Goal: Check status

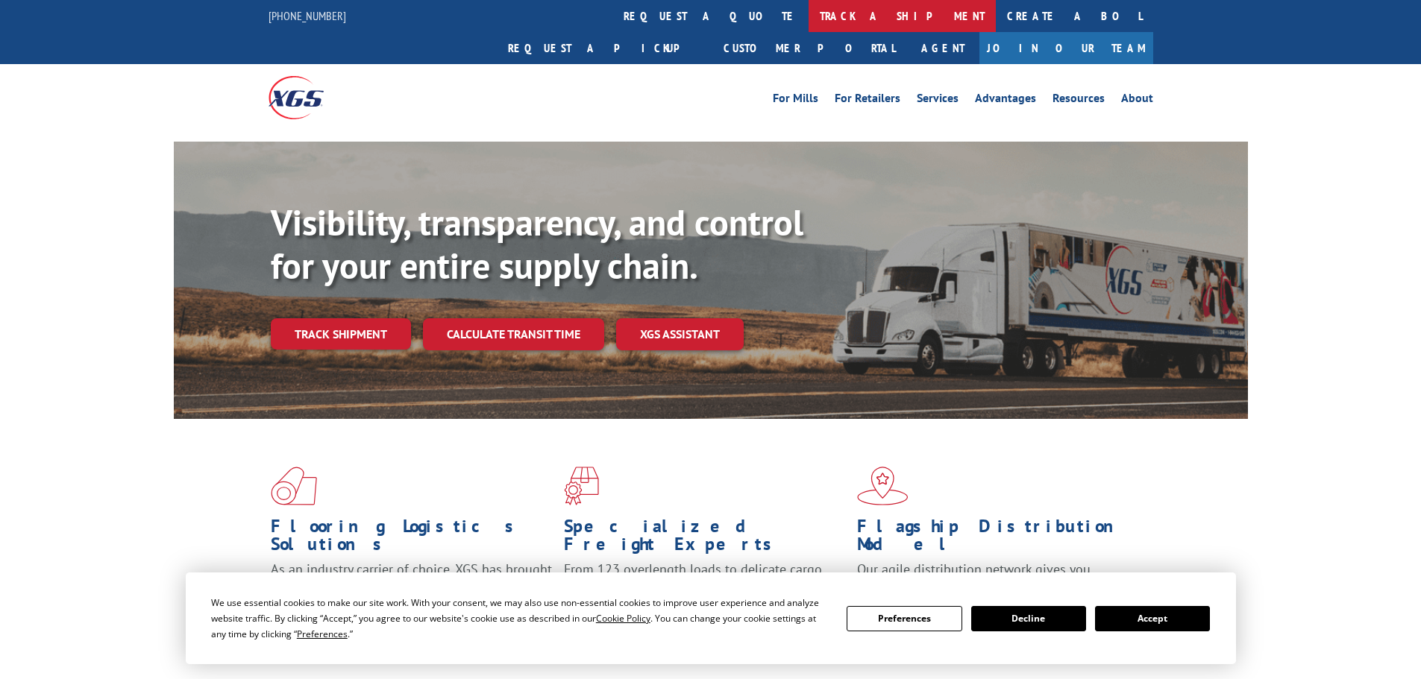
click at [808, 19] on link "track a shipment" at bounding box center [901, 16] width 187 height 32
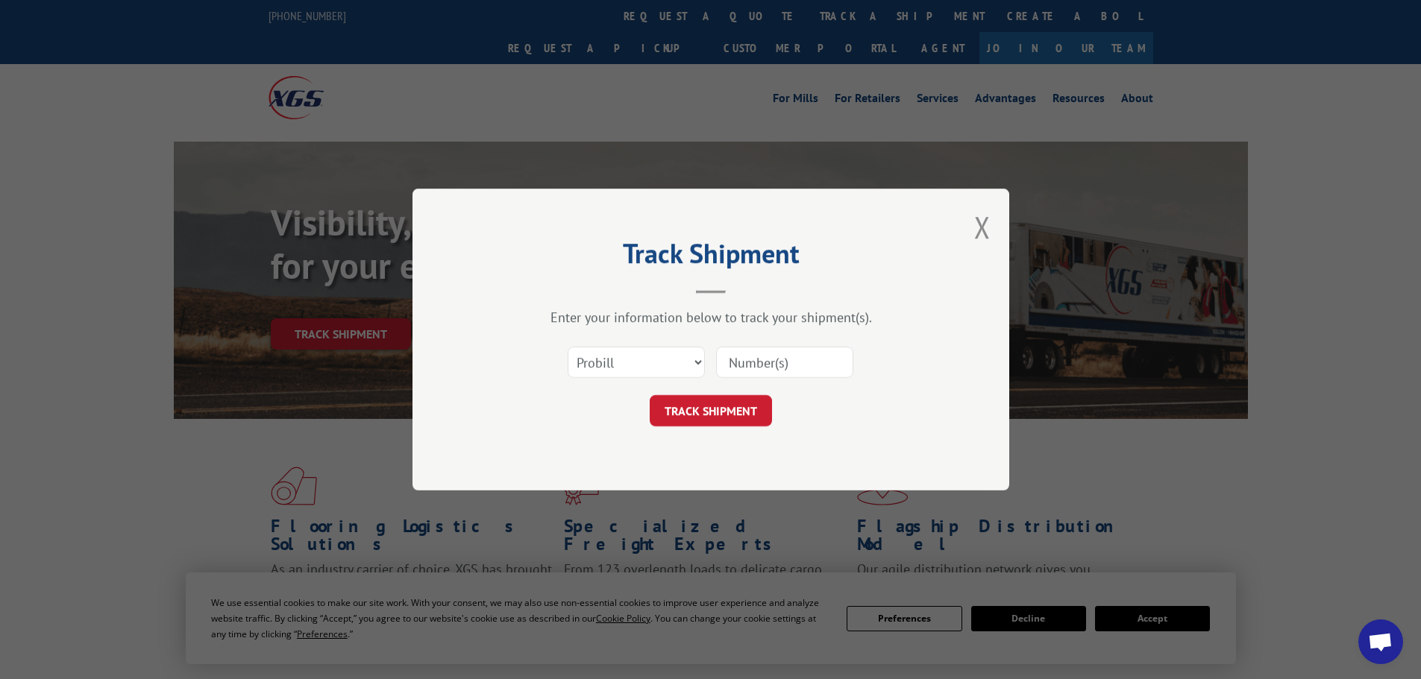
click at [824, 359] on input at bounding box center [784, 362] width 137 height 31
paste input "01115869"
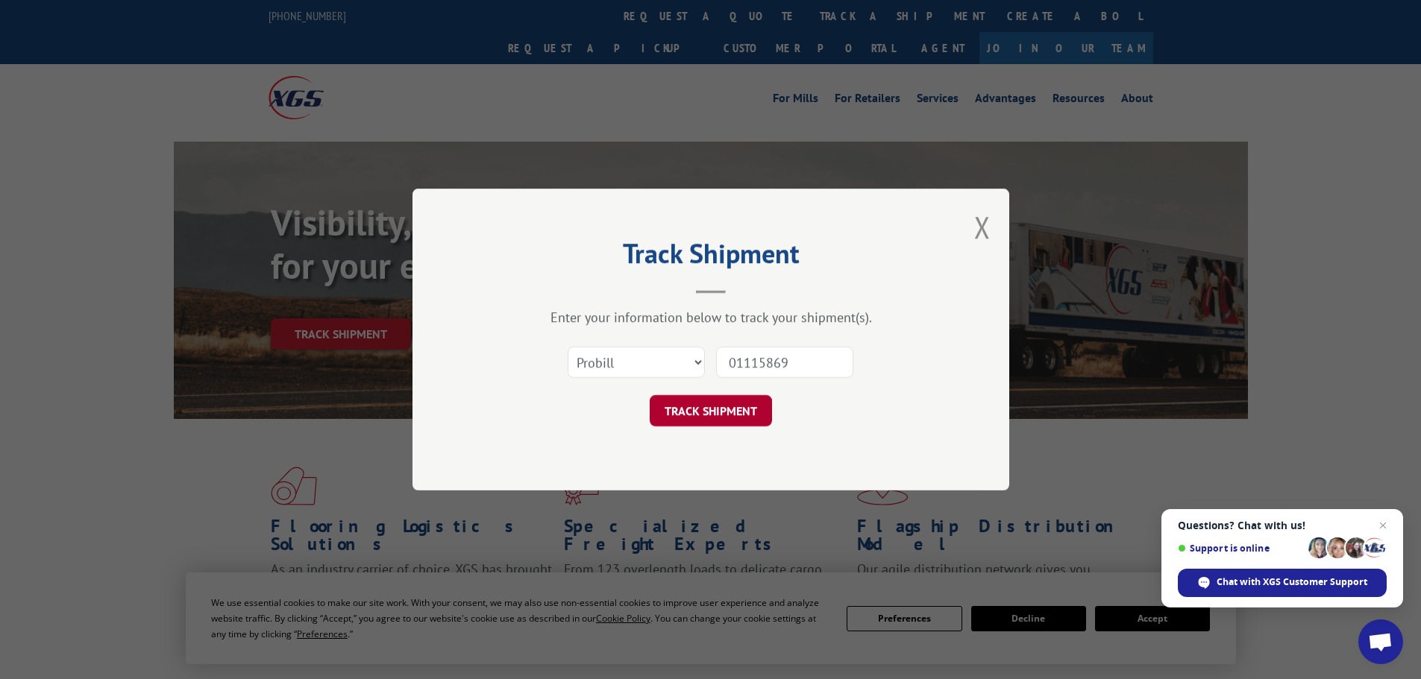
type input "01115869"
click at [738, 411] on button "TRACK SHIPMENT" at bounding box center [711, 410] width 122 height 31
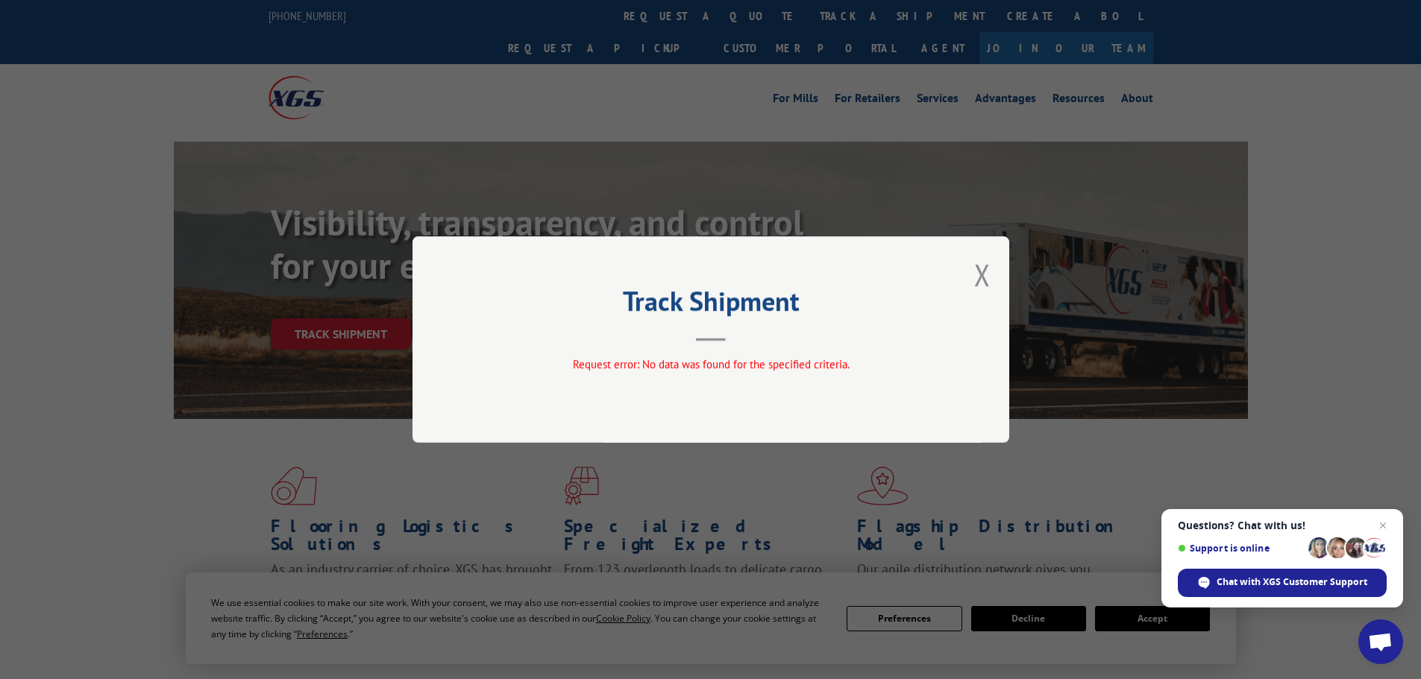
click at [995, 271] on div "Track Shipment Request error: No data was found for the specified criteria." at bounding box center [710, 339] width 597 height 207
click at [974, 283] on button "Close modal" at bounding box center [982, 275] width 16 height 40
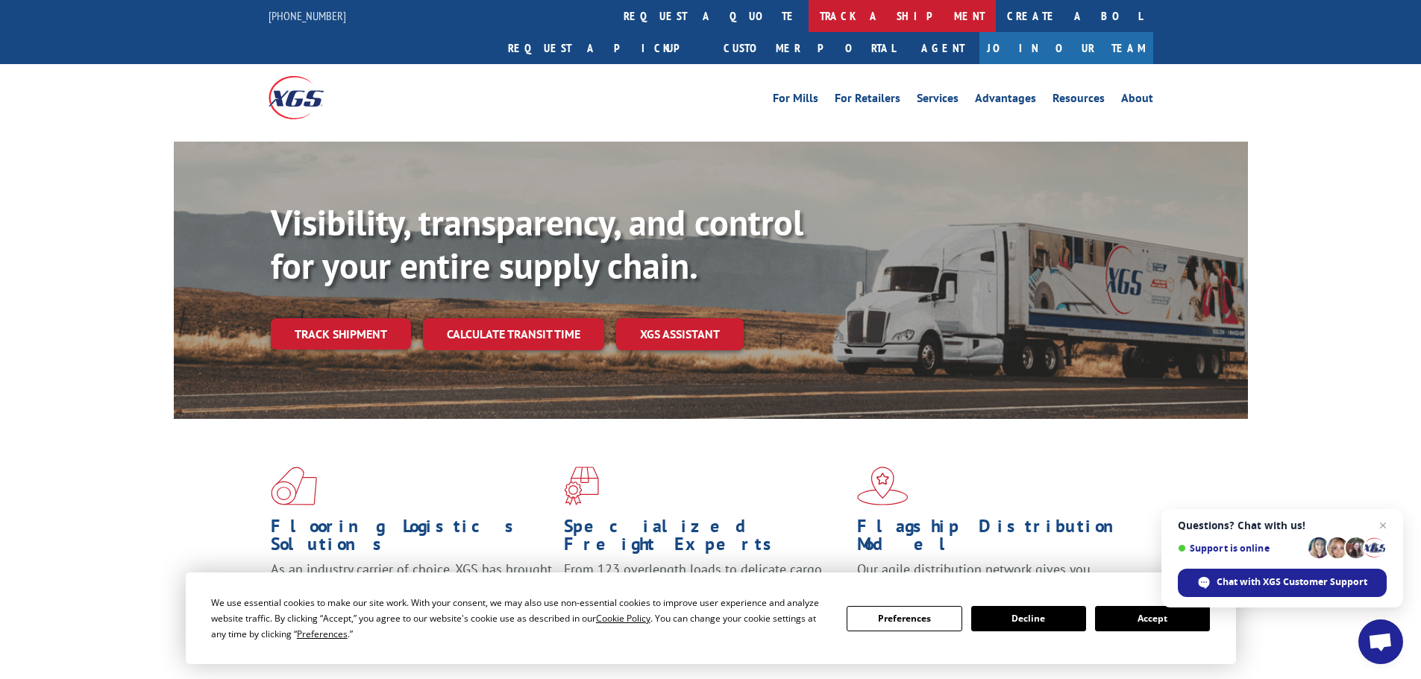
click at [808, 16] on link "track a shipment" at bounding box center [901, 16] width 187 height 32
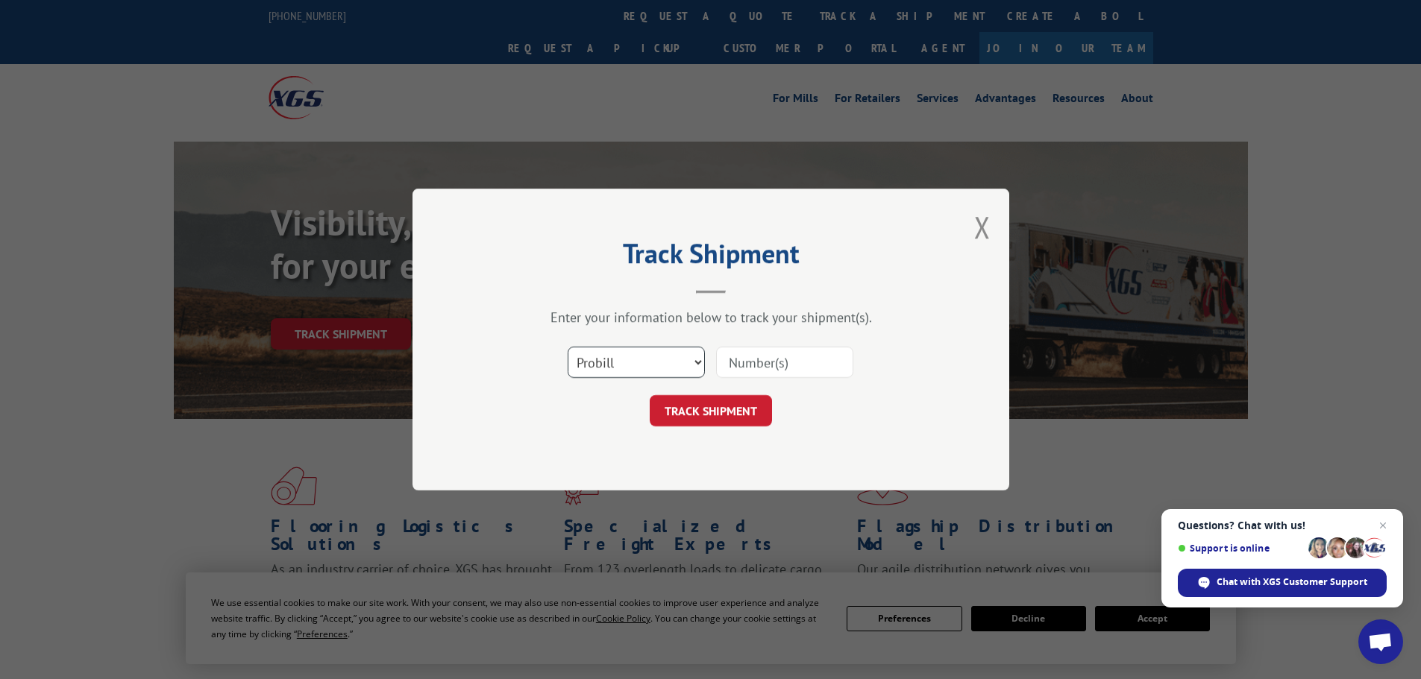
click at [601, 364] on select "Select category... Probill BOL PO" at bounding box center [636, 362] width 137 height 31
select select "bol"
click at [568, 347] on select "Select category... Probill BOL PO" at bounding box center [636, 362] width 137 height 31
click at [723, 368] on input at bounding box center [784, 362] width 137 height 31
paste input "01115869"
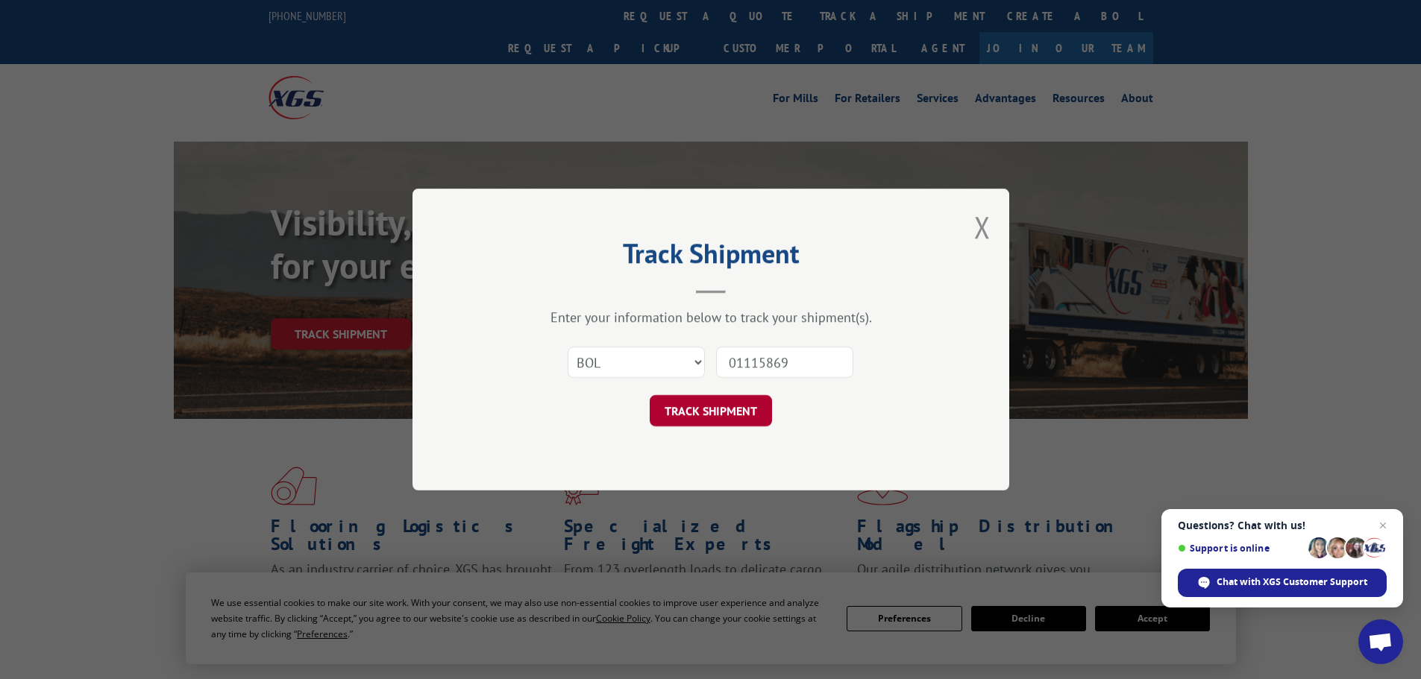
type input "01115869"
click at [737, 414] on button "TRACK SHIPMENT" at bounding box center [711, 410] width 122 height 31
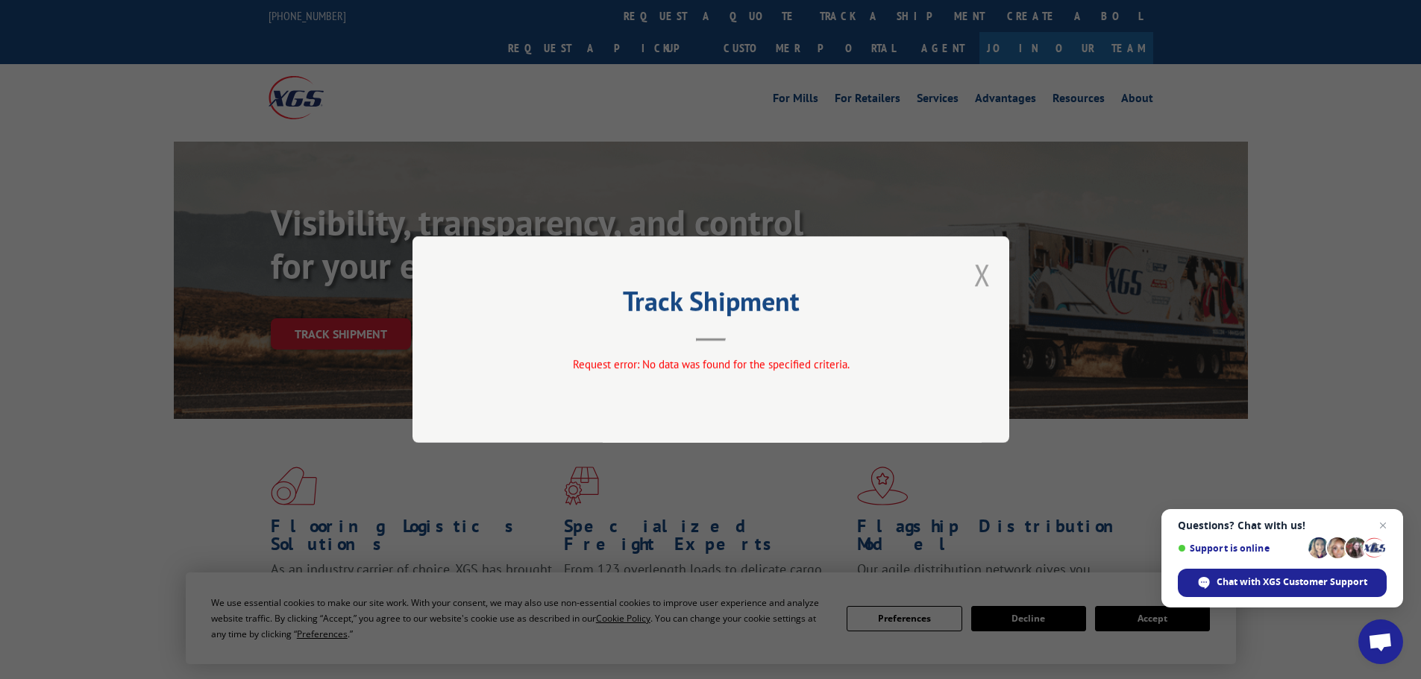
click at [978, 274] on button "Close modal" at bounding box center [982, 275] width 16 height 40
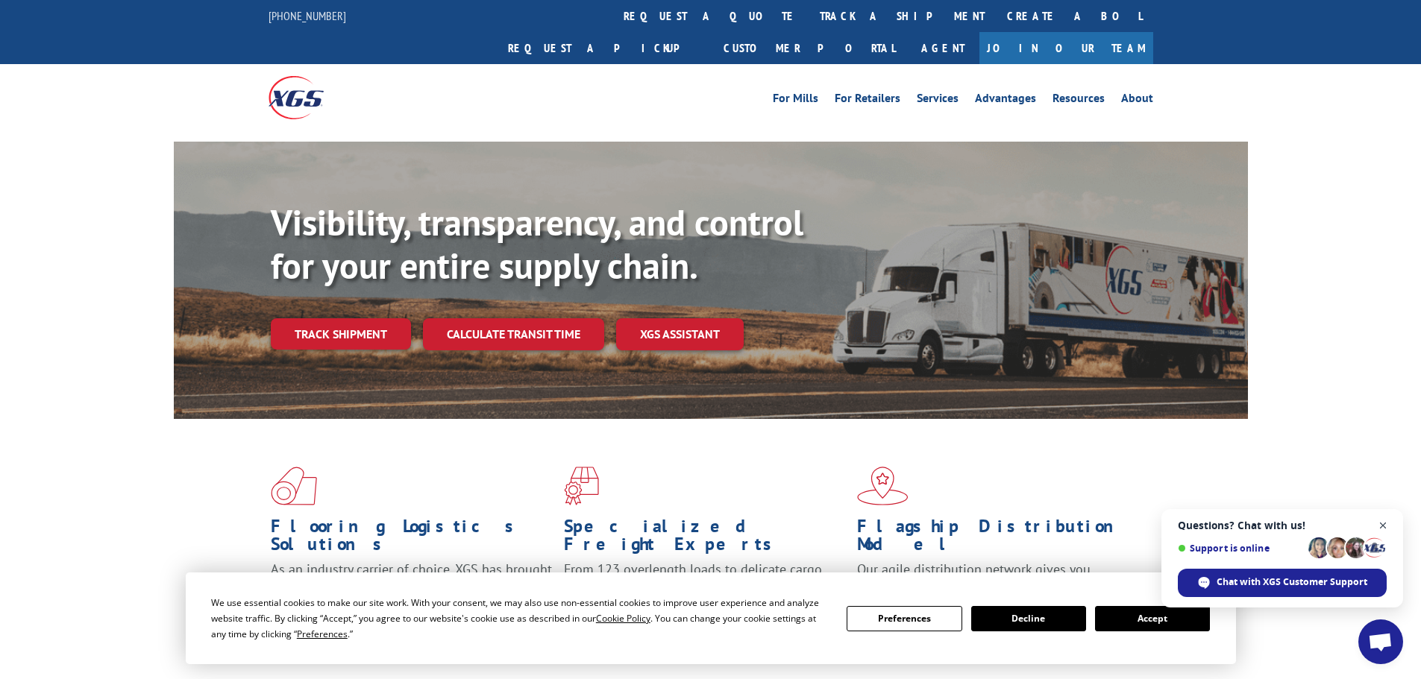
click at [1389, 523] on span "Close chat" at bounding box center [1383, 526] width 19 height 19
